Goal: Find specific page/section: Find specific page/section

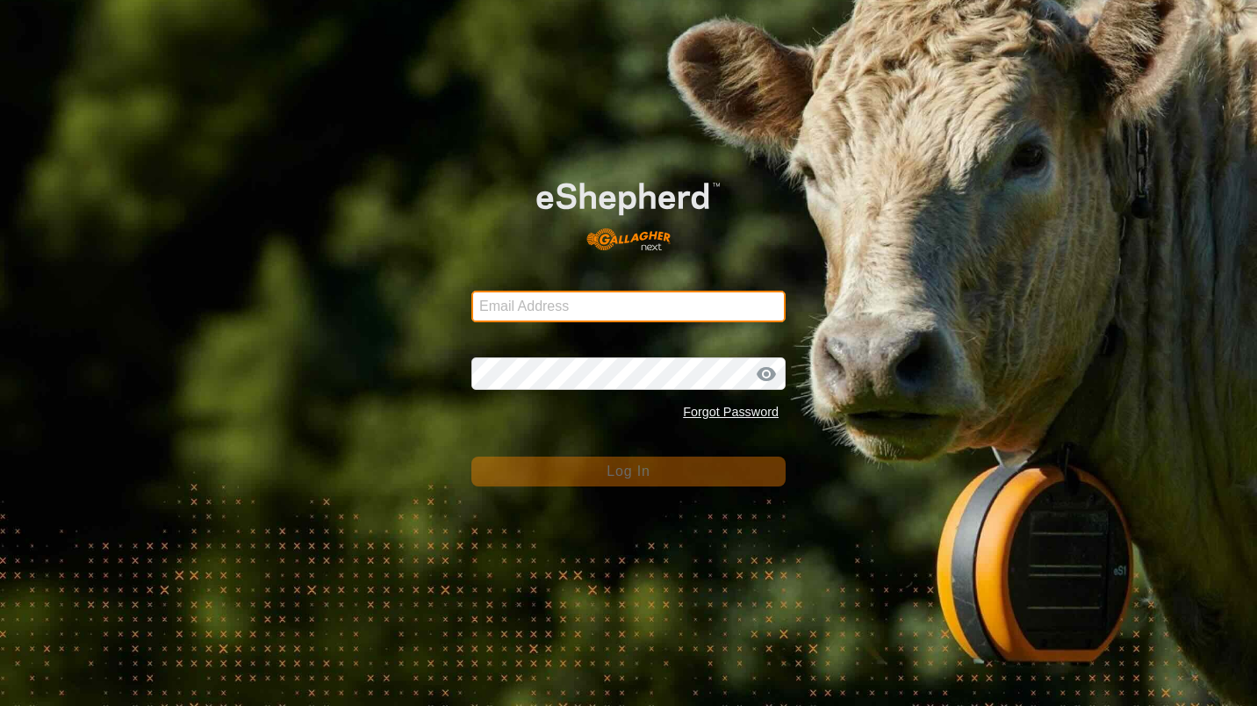
type input "[EMAIL_ADDRESS][DOMAIN_NAME]"
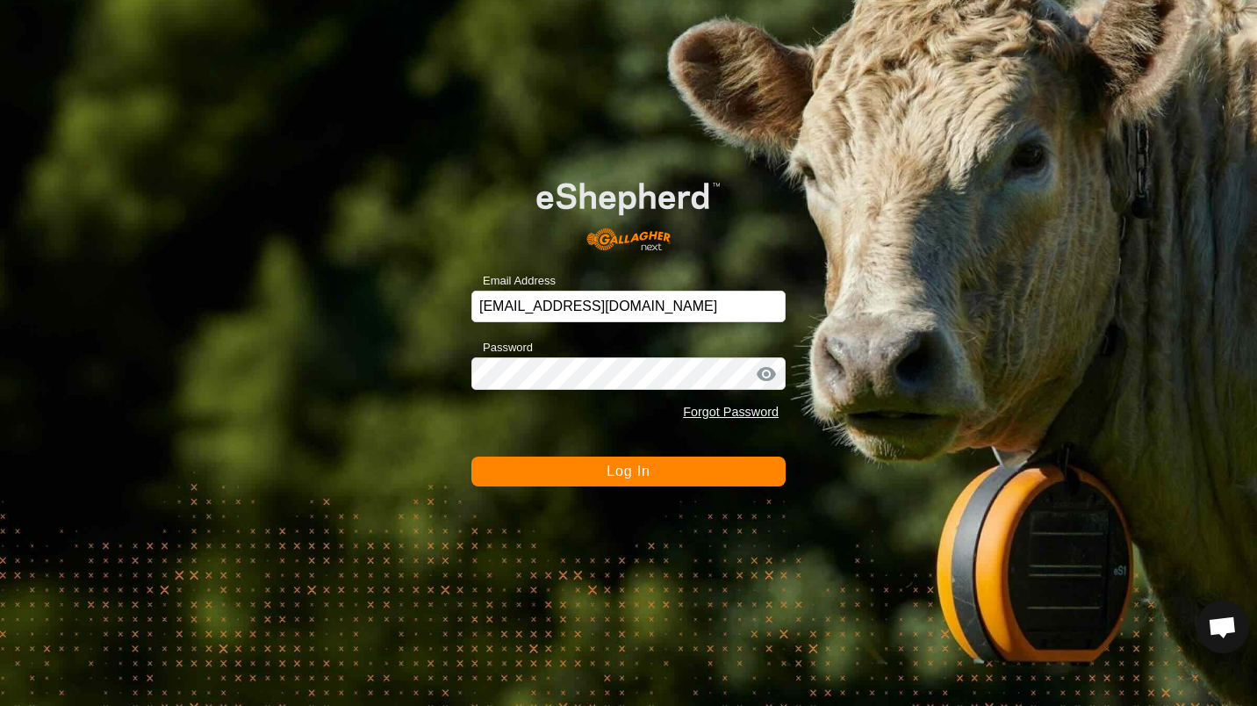
click at [526, 458] on button "Log In" at bounding box center [629, 472] width 314 height 30
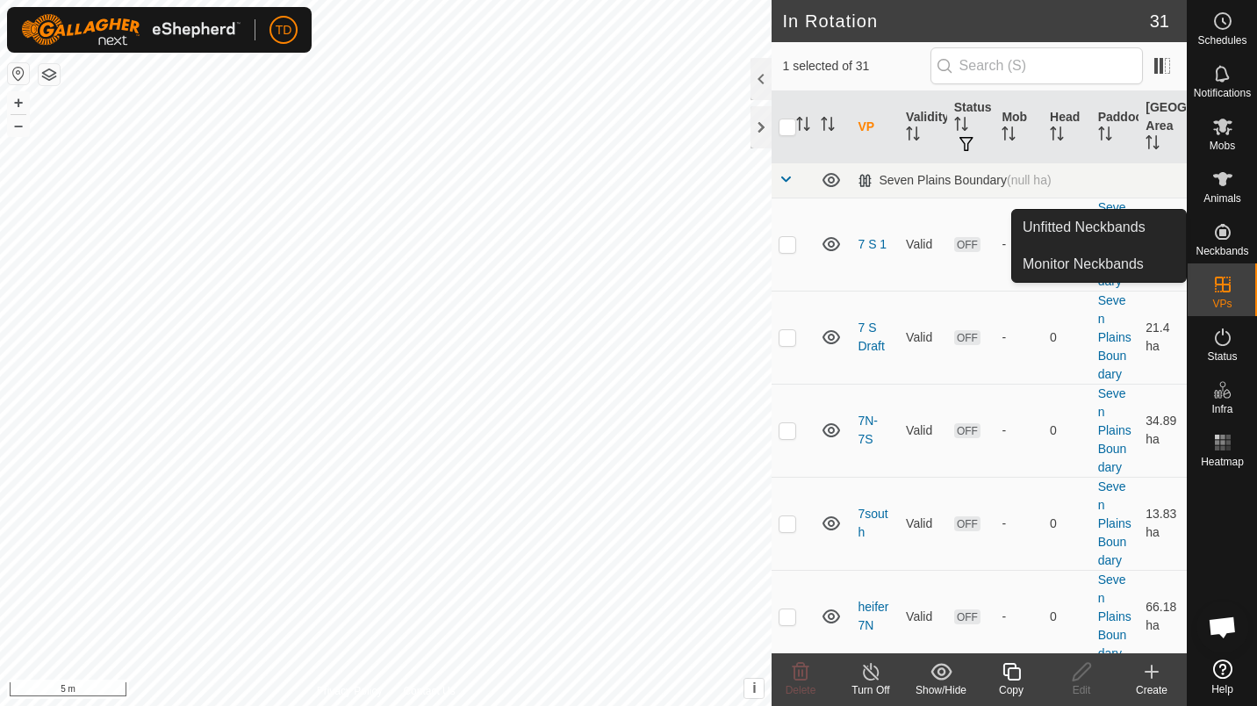
click at [1225, 242] on es-neckbands-svg-icon at bounding box center [1223, 232] width 32 height 28
click at [1207, 246] on span "Neckbands" at bounding box center [1222, 251] width 53 height 11
click at [1129, 261] on link "Monitor Neckbands" at bounding box center [1099, 264] width 174 height 35
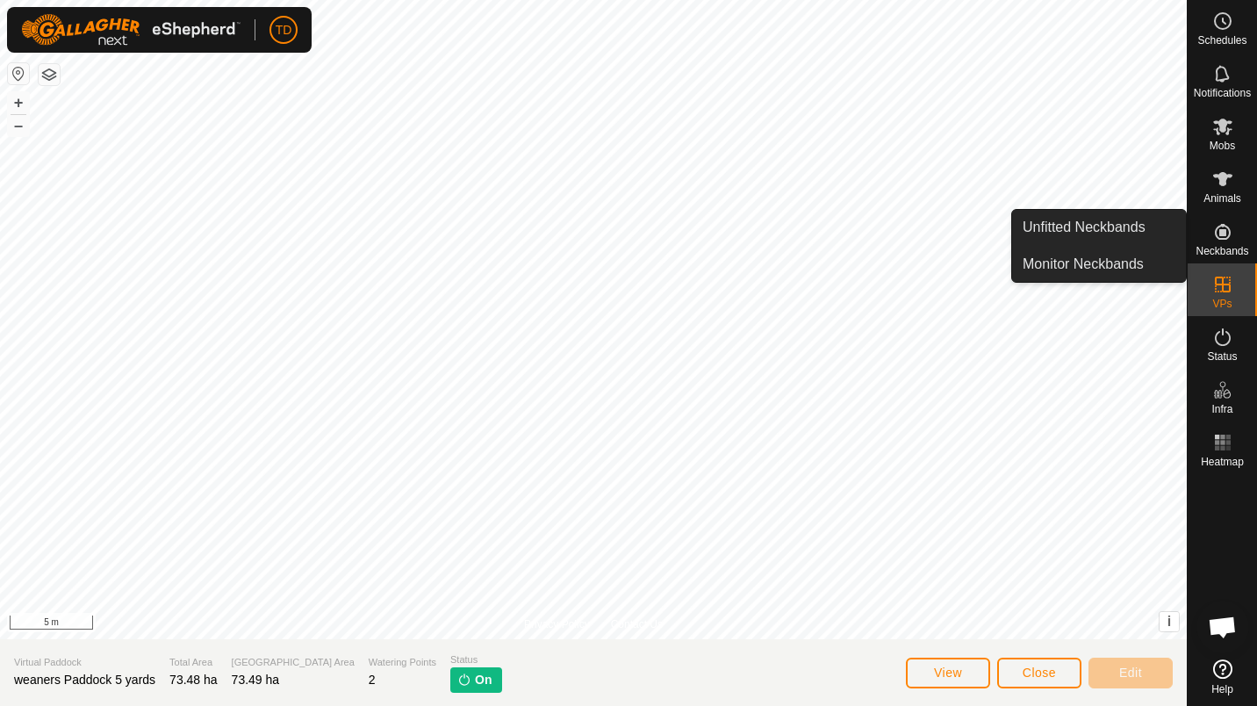
click at [1226, 233] on icon at bounding box center [1223, 232] width 16 height 16
click at [1095, 263] on link "Monitor Neckbands" at bounding box center [1099, 264] width 174 height 35
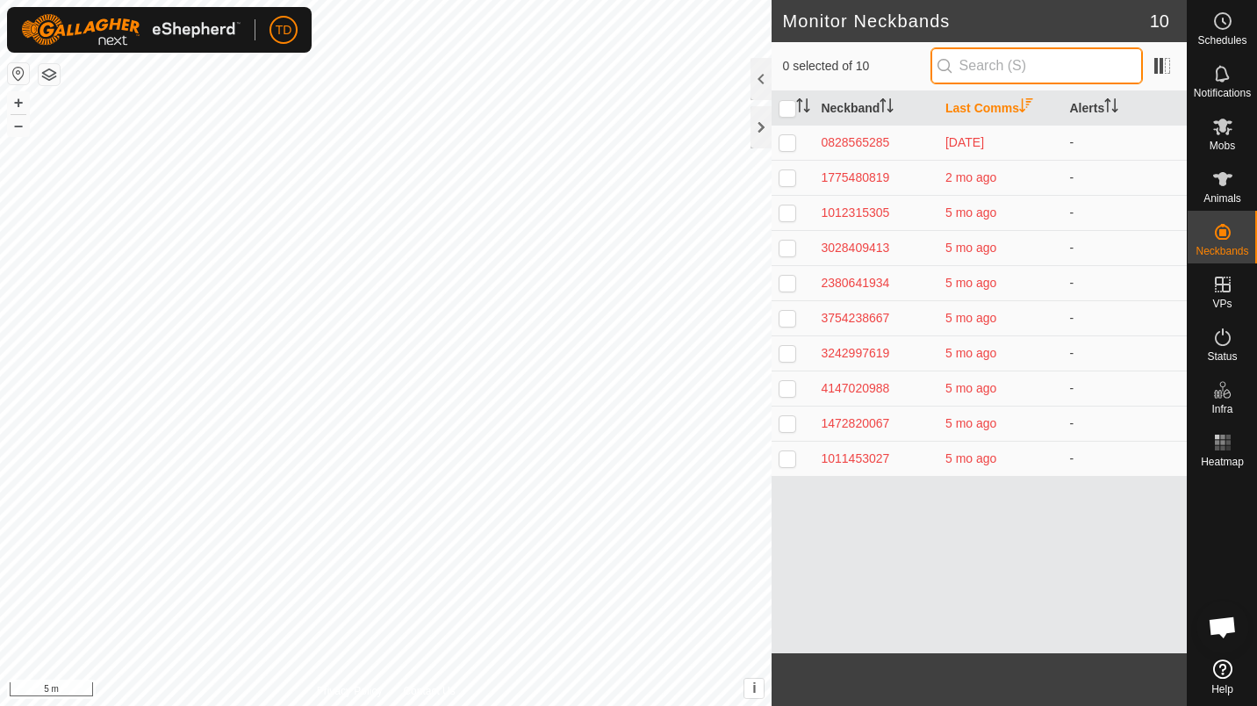
click at [1034, 74] on input "text" at bounding box center [1037, 65] width 213 height 37
click at [1215, 182] on icon at bounding box center [1223, 179] width 21 height 21
